Goal: Find specific page/section: Find specific page/section

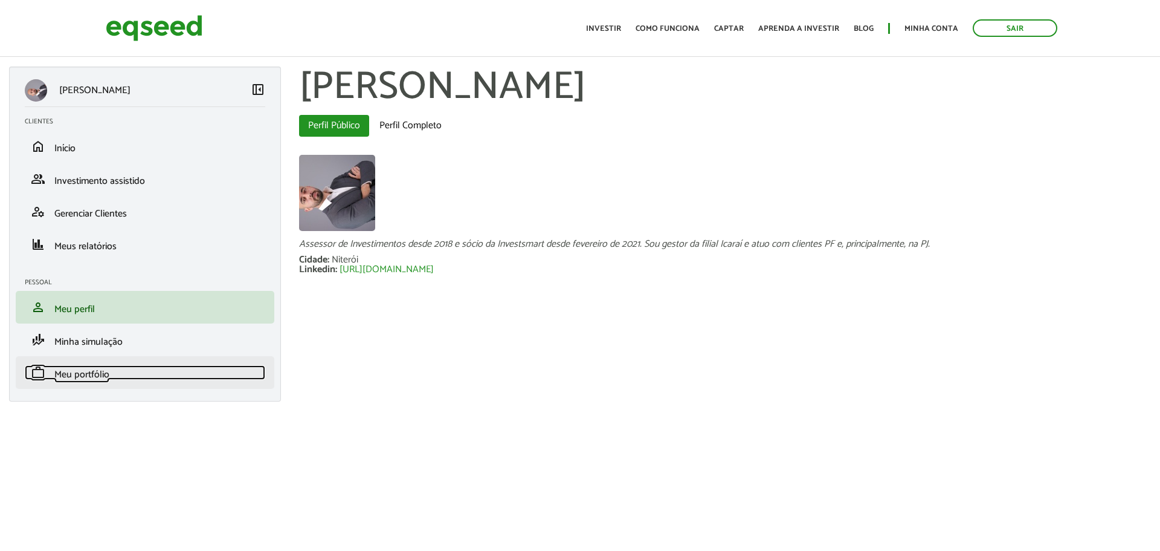
click at [72, 369] on span "Meu portfólio" at bounding box center [81, 374] width 55 height 16
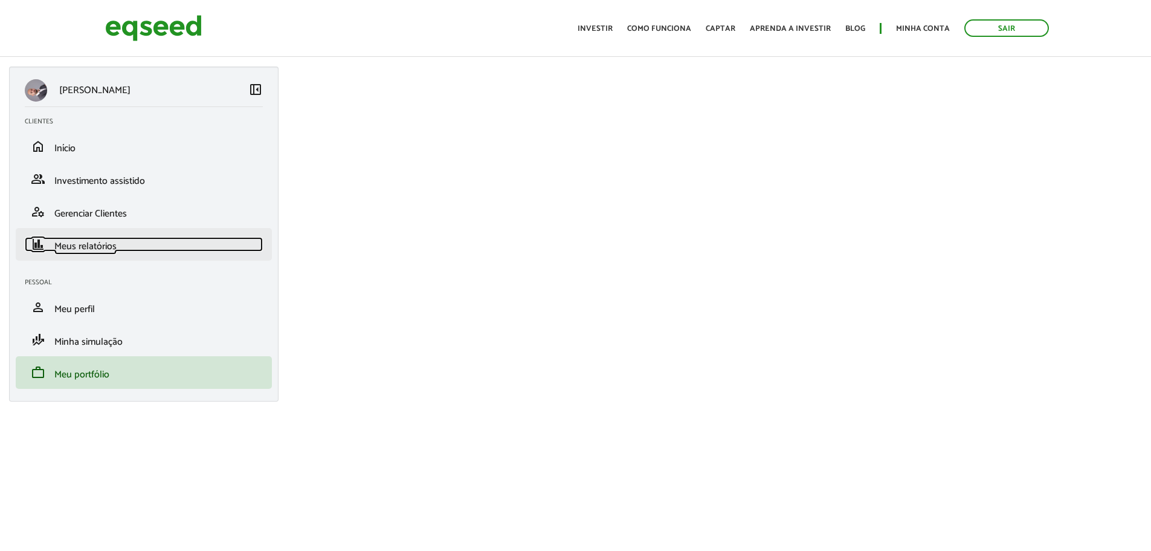
click at [111, 243] on span "Meus relatórios" at bounding box center [85, 246] width 62 height 16
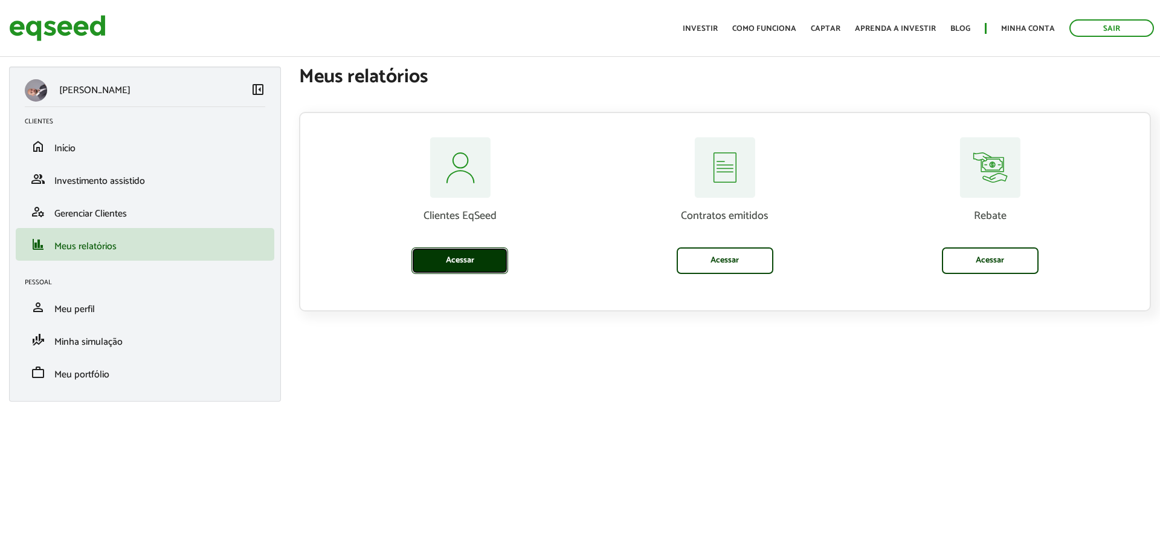
click at [461, 270] on link "Acessar" at bounding box center [460, 260] width 97 height 27
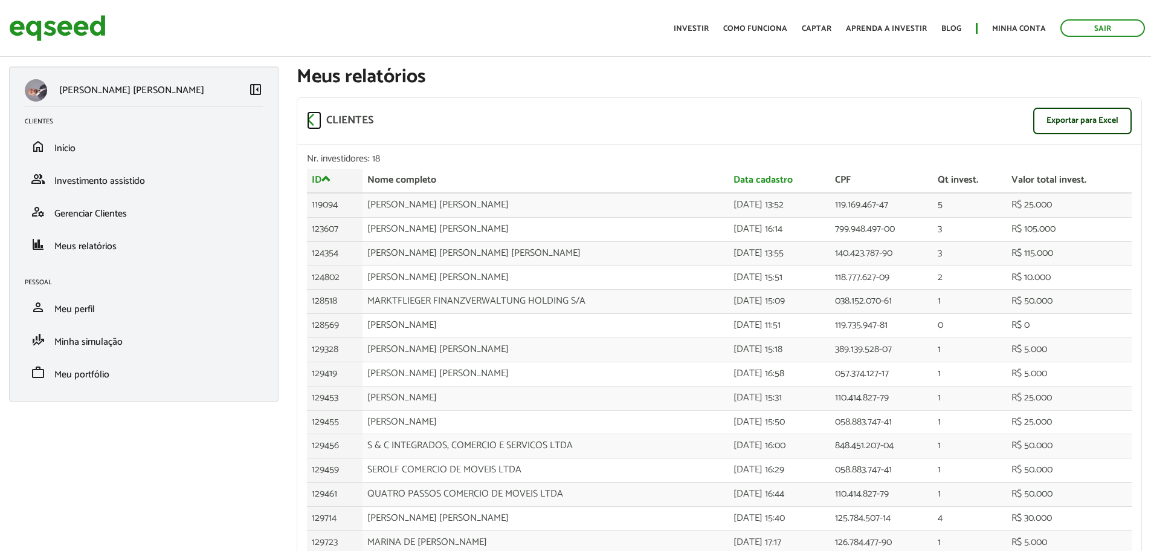
click at [311, 120] on span "arrow_back_ios" at bounding box center [314, 119] width 15 height 15
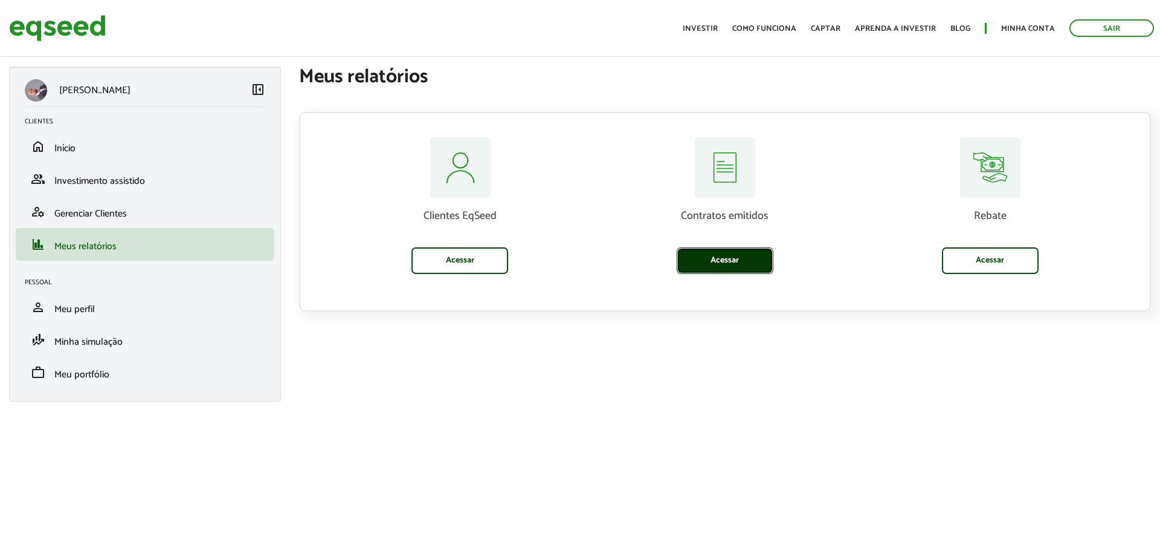
click at [718, 261] on link "Acessar" at bounding box center [725, 260] width 97 height 27
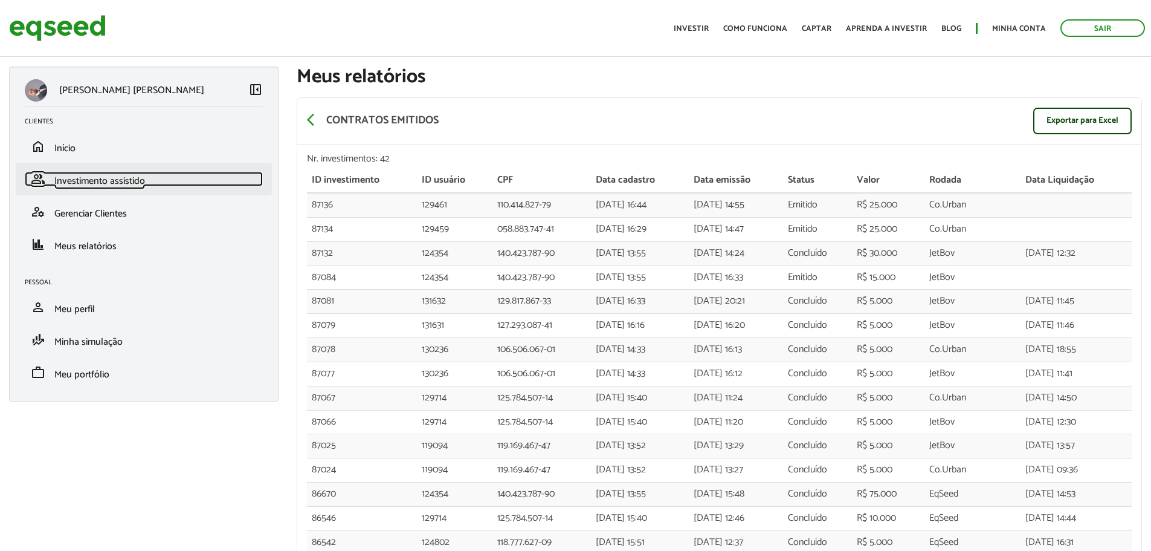
click at [172, 185] on link "group Investimento assistido" at bounding box center [144, 179] width 238 height 15
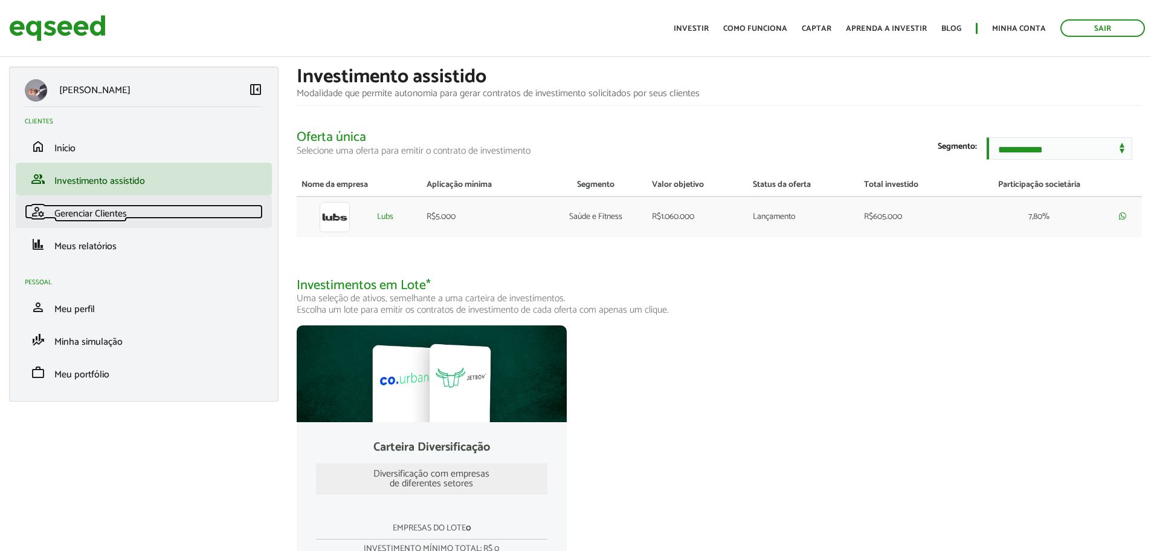
click at [132, 214] on link "manage_accounts Gerenciar Clientes" at bounding box center [144, 211] width 238 height 15
